Goal: Task Accomplishment & Management: Complete application form

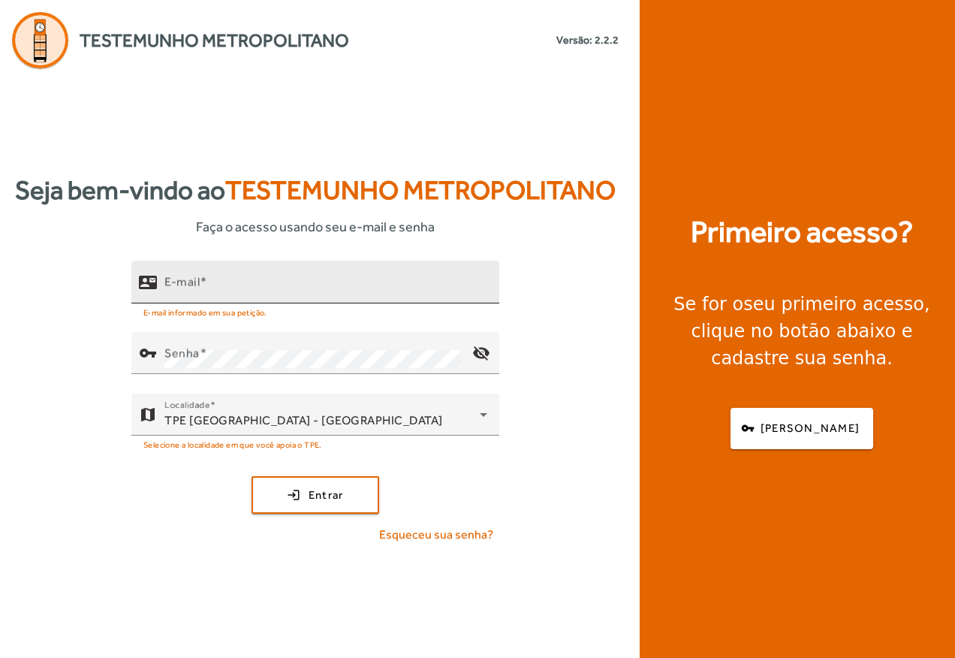
click at [153, 284] on mat-icon "contact_mail" at bounding box center [148, 282] width 18 height 18
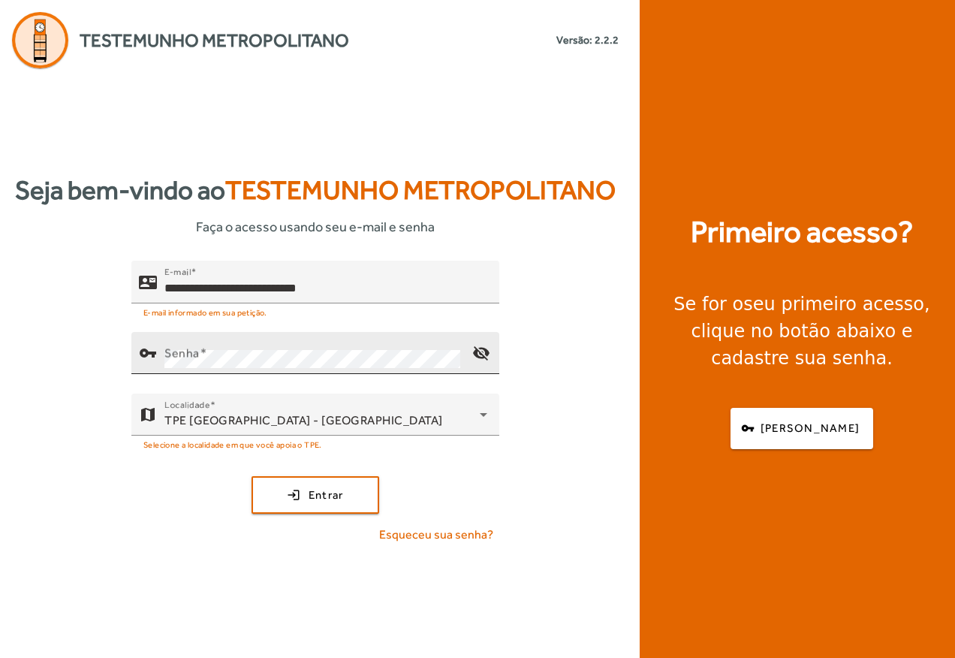
click at [160, 348] on div "vpn_key" at bounding box center [147, 352] width 33 height 33
click at [479, 349] on mat-icon "visibility_off" at bounding box center [481, 353] width 36 height 36
click at [479, 349] on mat-icon "visibility" at bounding box center [481, 353] width 36 height 36
click at [315, 492] on span "Entrar" at bounding box center [326, 495] width 35 height 17
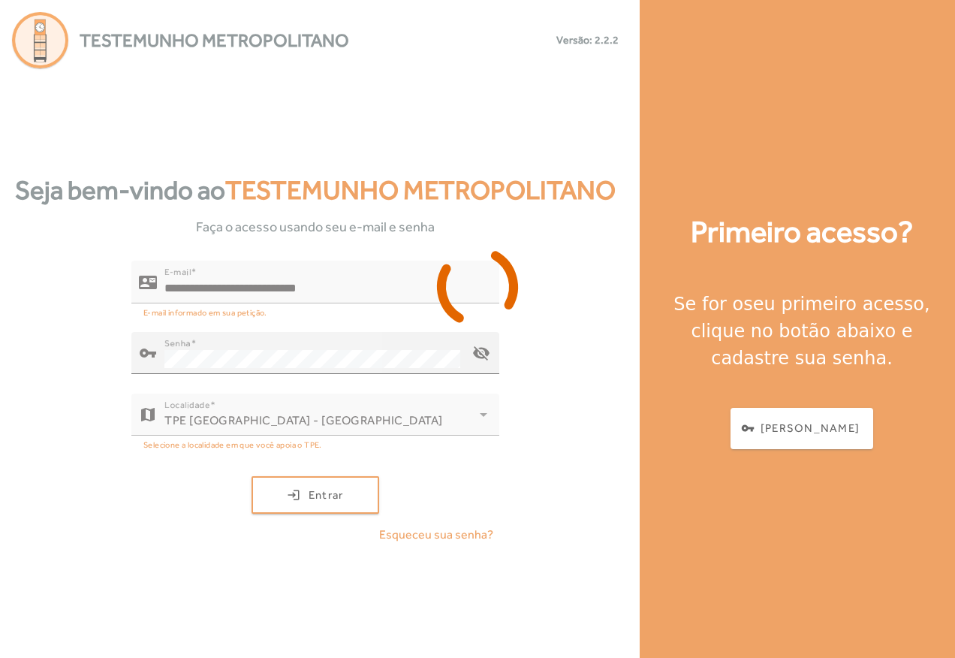
click at [493, 349] on div at bounding box center [477, 329] width 955 height 658
drag, startPoint x: 481, startPoint y: 341, endPoint x: 488, endPoint y: 358, distance: 18.6
click at [485, 351] on div at bounding box center [477, 329] width 955 height 658
click at [484, 347] on div at bounding box center [477, 329] width 955 height 658
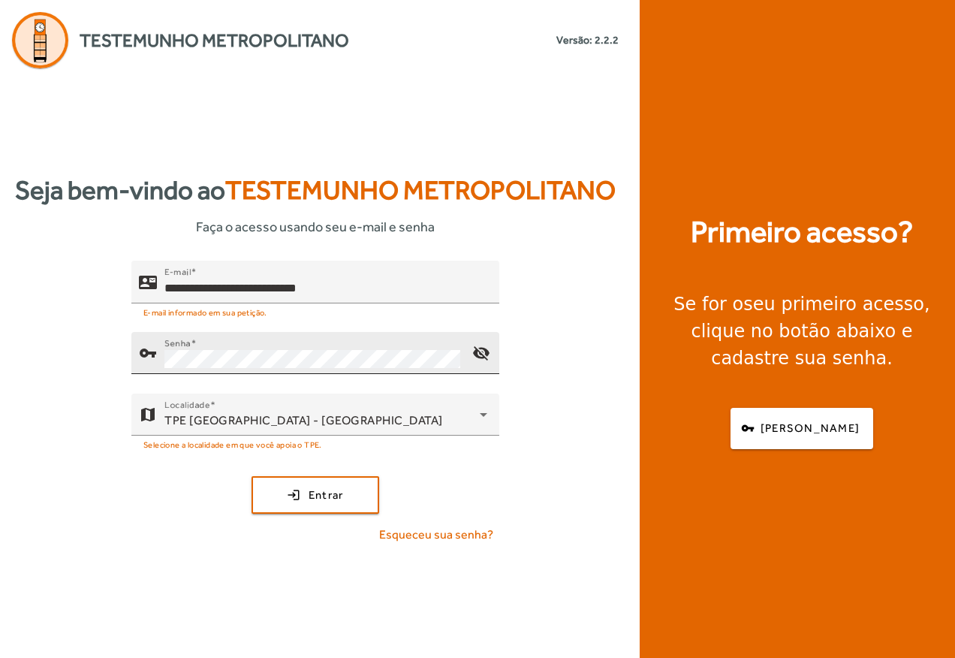
click at [620, 609] on div "report Faça seu login para acessar o Testemunho Metropolitano. X" at bounding box center [477, 633] width 373 height 50
drag, startPoint x: 955, startPoint y: 8, endPoint x: 452, endPoint y: 125, distance: 516.0
click at [452, 125] on div "**********" at bounding box center [315, 363] width 631 height 590
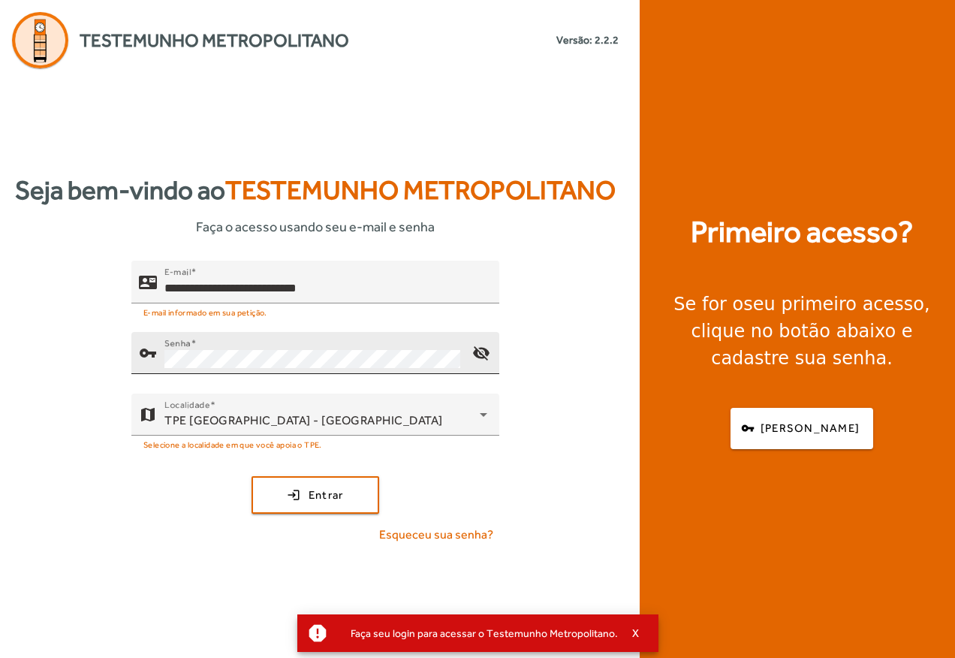
click at [638, 623] on div "report Faça seu login para acessar o Testemunho Metropolitano. X" at bounding box center [477, 633] width 361 height 38
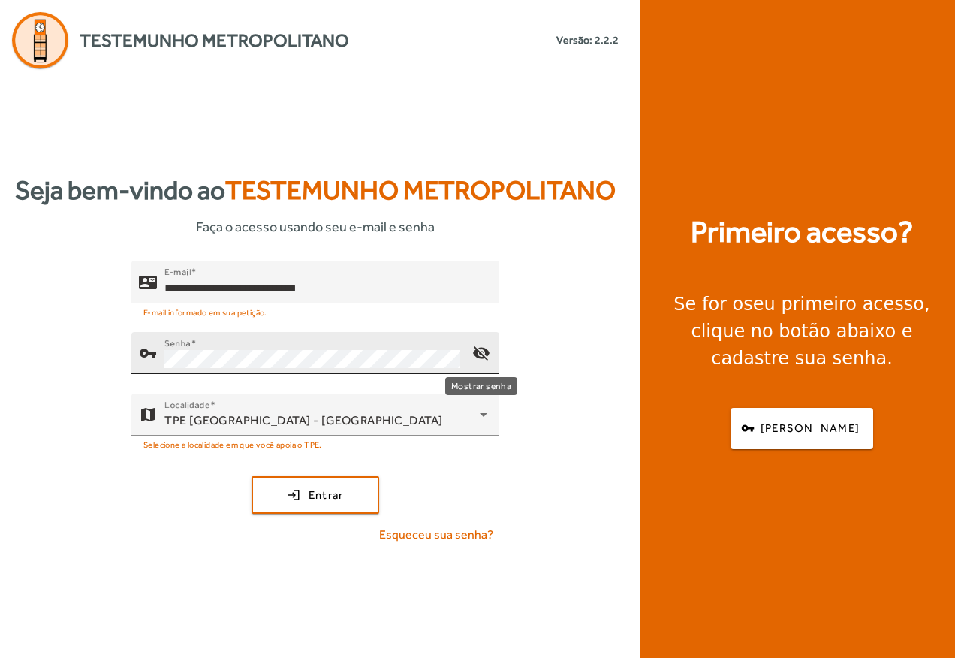
click at [485, 349] on mat-icon "visibility_off" at bounding box center [481, 353] width 36 height 36
click at [486, 352] on mat-icon "visibility" at bounding box center [481, 353] width 36 height 36
click at [326, 487] on span "Entrar" at bounding box center [326, 495] width 35 height 17
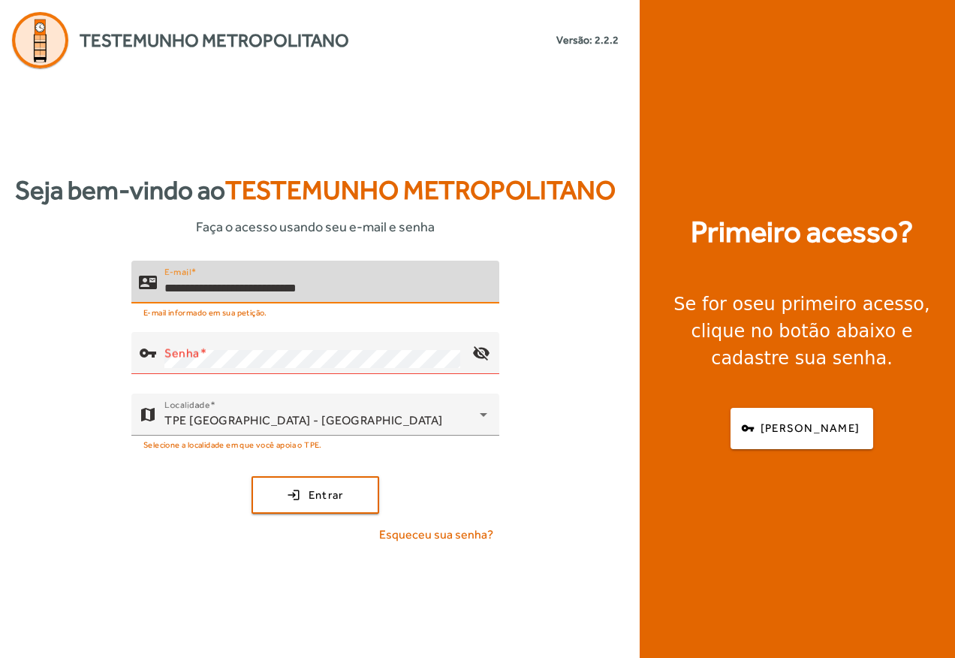
click at [364, 287] on input "**********" at bounding box center [325, 288] width 323 height 18
type input "*"
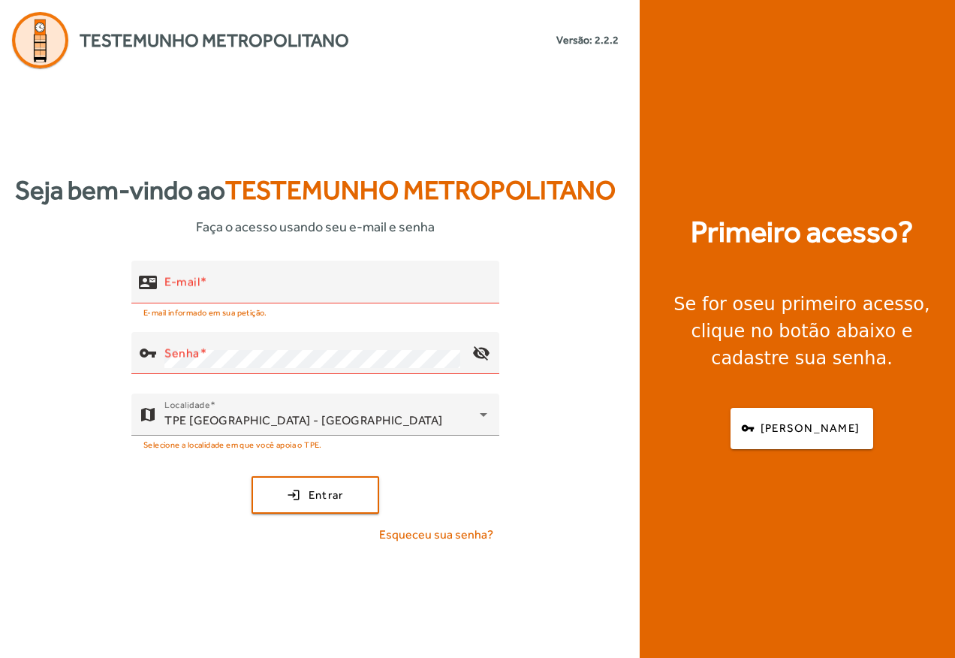
click at [810, 154] on div "Primeiro acesso? Se for o seu primeiro acesso , clique no botão abaixo e cadast…" at bounding box center [802, 329] width 324 height 658
drag, startPoint x: 780, startPoint y: 4, endPoint x: 163, endPoint y: 391, distance: 729.0
click at [163, 391] on div "contact_mail E-mail E-mail informado em sua petição. vpn_key Senha visibility_o…" at bounding box center [315, 408] width 631 height 295
